Goal: Find specific page/section: Find specific page/section

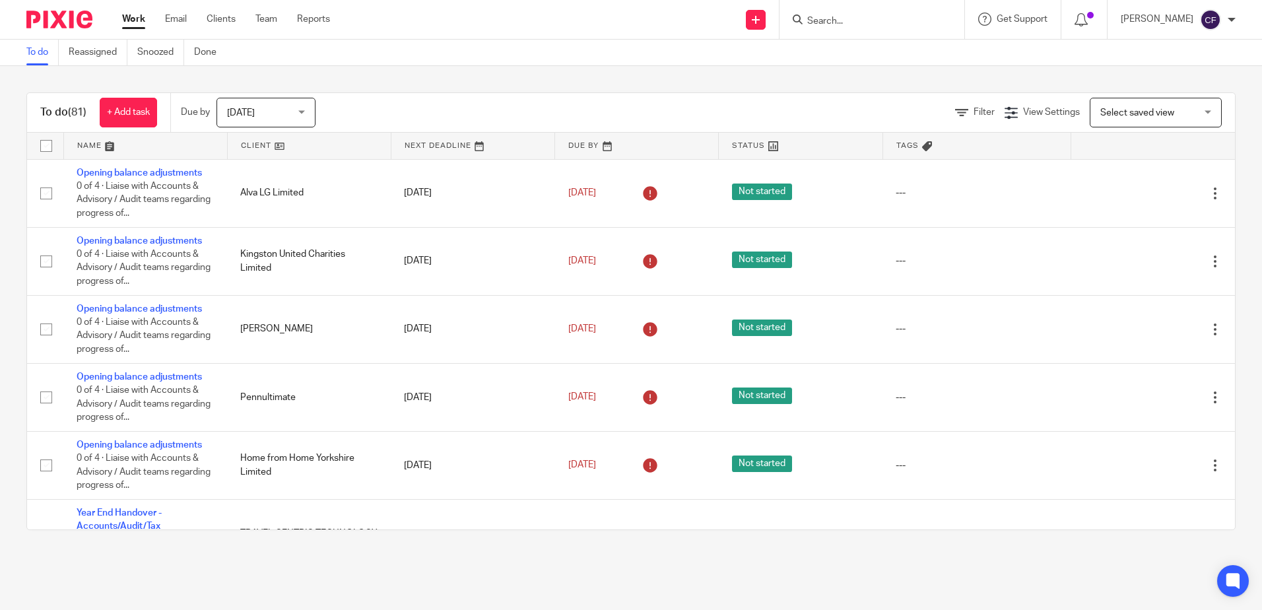
click at [936, 13] on form at bounding box center [876, 19] width 141 height 16
click at [902, 22] on input "Search" at bounding box center [865, 22] width 119 height 12
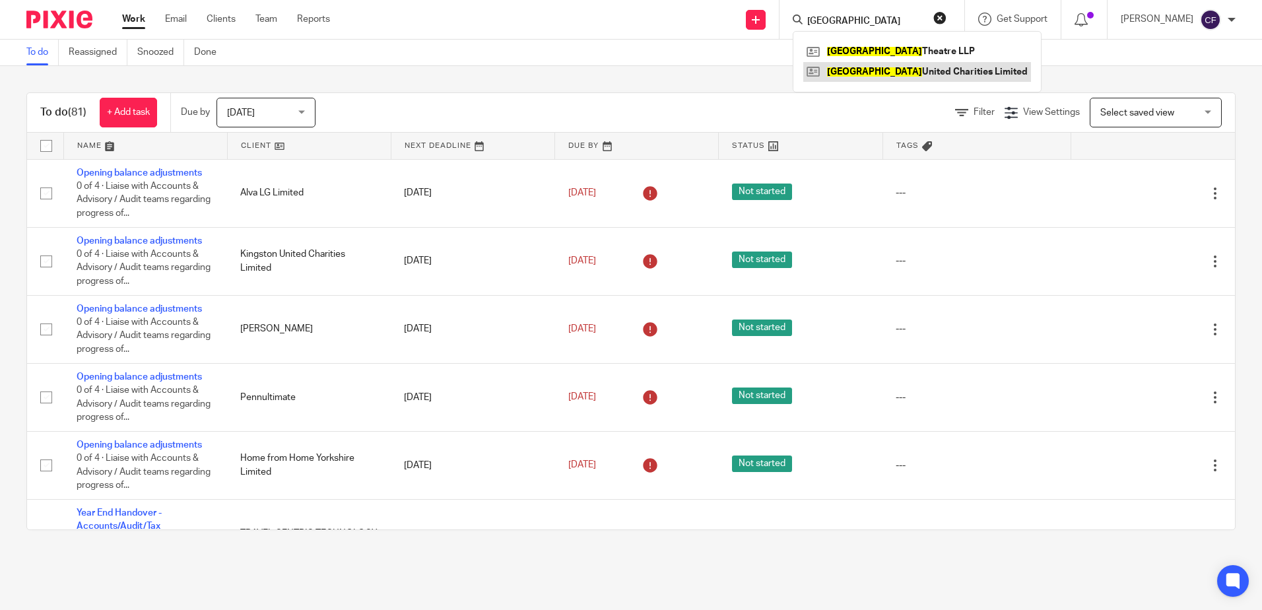
type input "kingston"
click at [905, 70] on link at bounding box center [917, 72] width 228 height 20
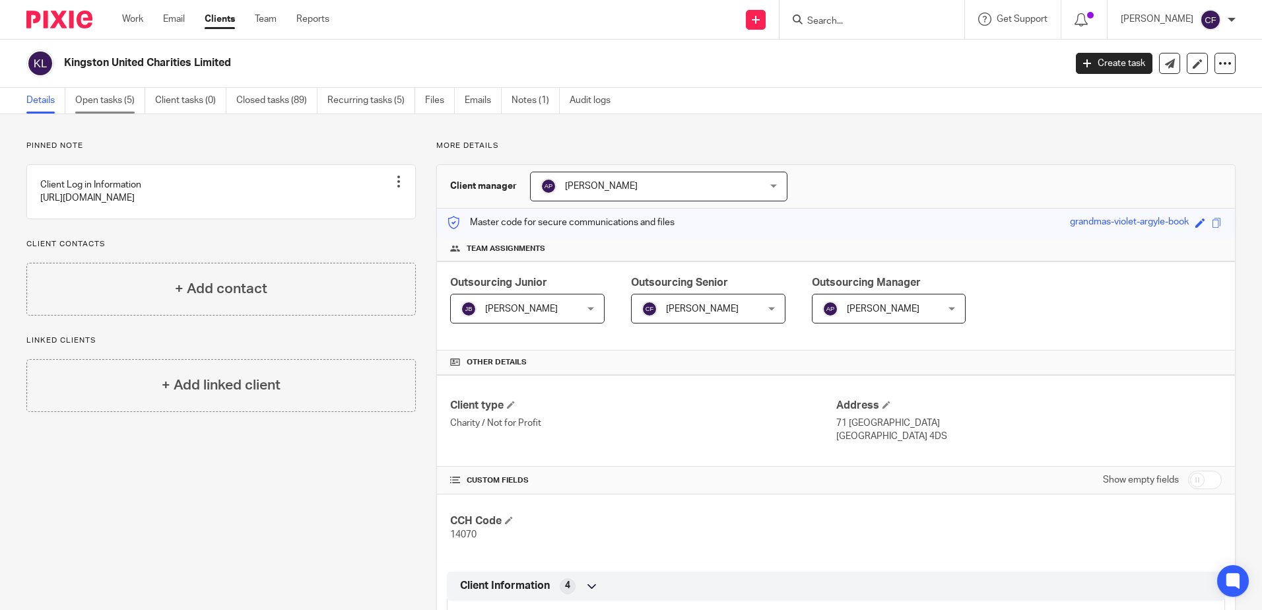
click at [129, 94] on link "Open tasks (5)" at bounding box center [110, 101] width 70 height 26
click at [117, 97] on link "Open tasks (5)" at bounding box center [110, 101] width 70 height 26
click at [110, 102] on link "Open tasks (5)" at bounding box center [110, 101] width 70 height 26
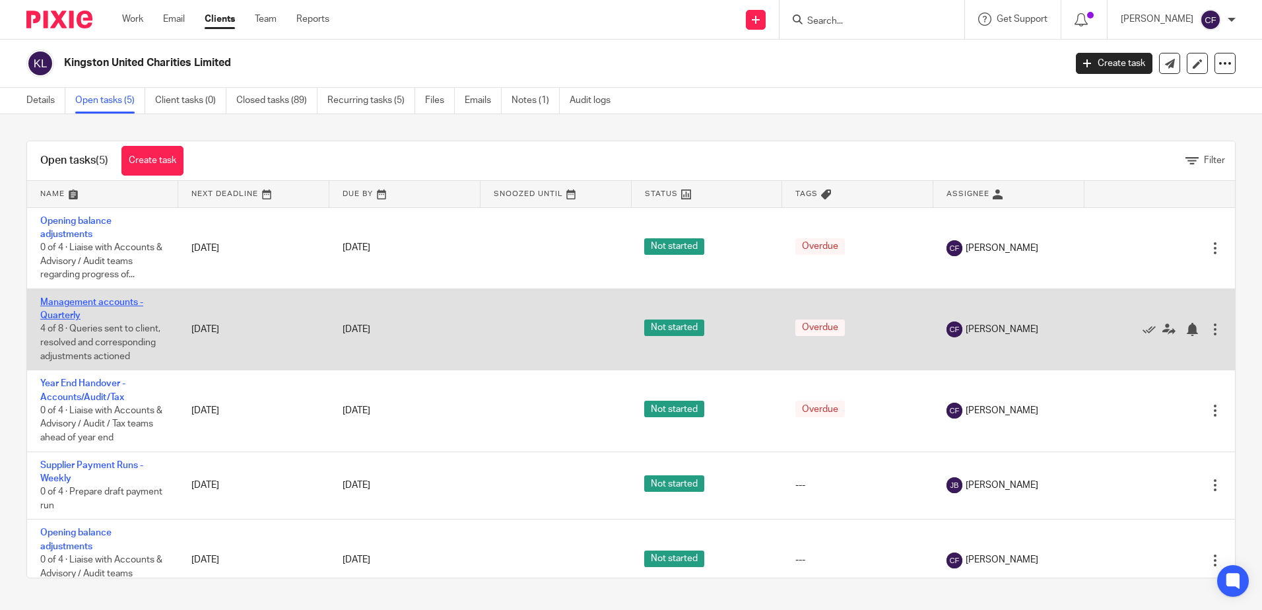
click at [86, 298] on link "Management accounts - Quarterly" at bounding box center [91, 309] width 103 height 22
